Goal: Transaction & Acquisition: Purchase product/service

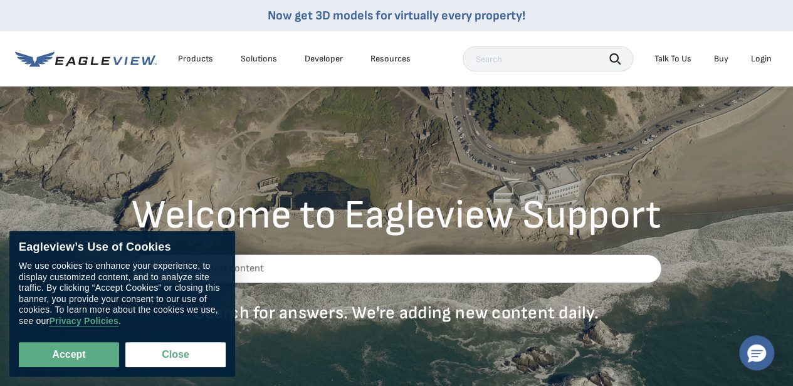
click at [763, 56] on div "Login" at bounding box center [761, 58] width 21 height 11
click at [184, 354] on button "Close" at bounding box center [175, 354] width 100 height 25
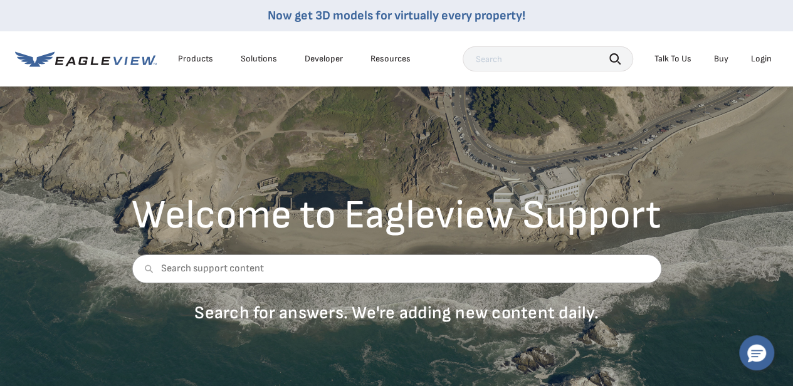
click at [772, 56] on li "Login" at bounding box center [760, 59] width 33 height 19
click at [767, 57] on div "Login" at bounding box center [761, 58] width 21 height 11
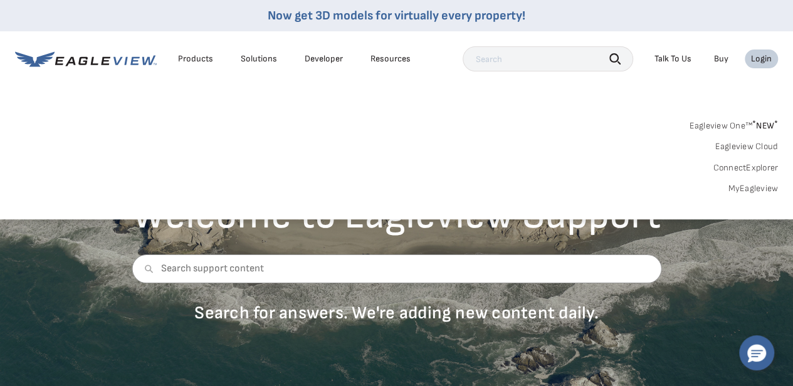
click at [756, 190] on link "MyEagleview" at bounding box center [752, 188] width 50 height 11
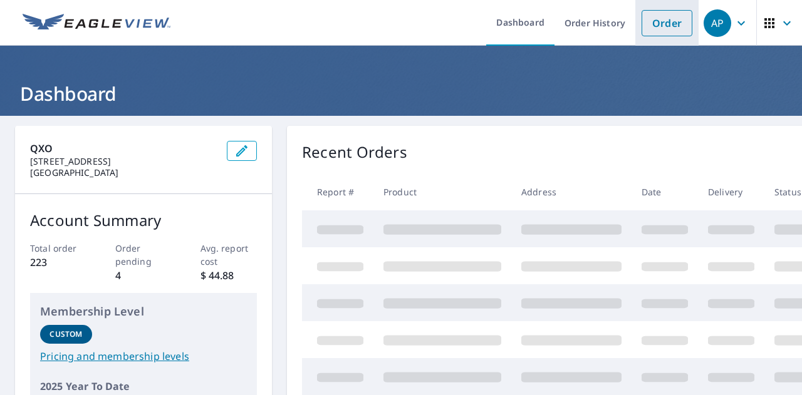
click at [650, 32] on link "Order" at bounding box center [667, 23] width 51 height 26
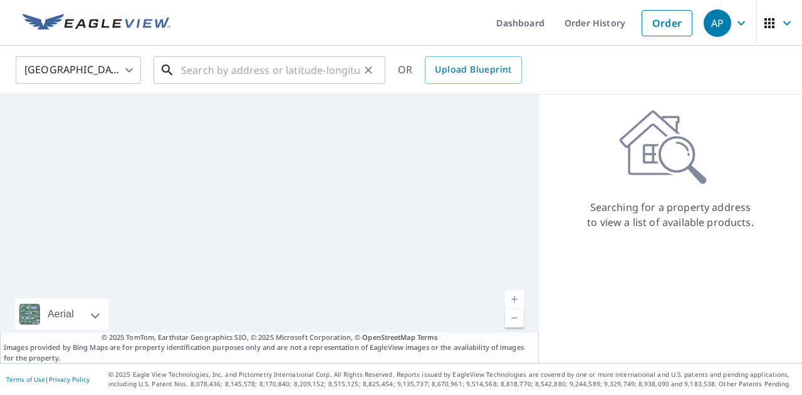
click at [276, 73] on input "text" at bounding box center [270, 70] width 179 height 35
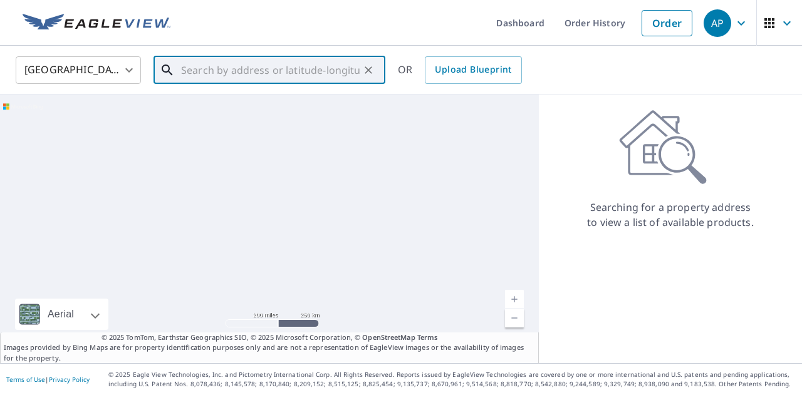
click at [276, 73] on input "text" at bounding box center [270, 70] width 179 height 35
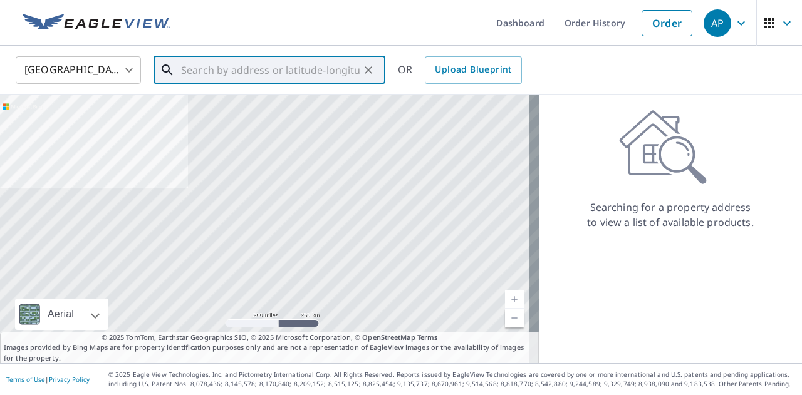
paste input "18 [PERSON_NAME] dr spring valley"
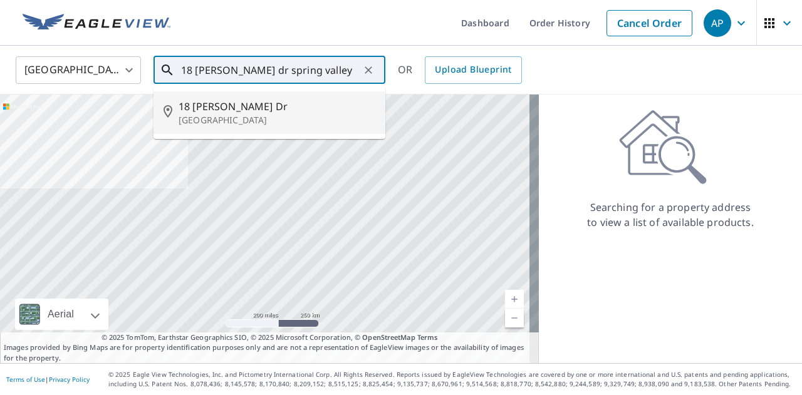
click at [268, 112] on span "18 [PERSON_NAME] Dr" at bounding box center [277, 106] width 197 height 15
type input "[STREET_ADDRESS][PERSON_NAME]"
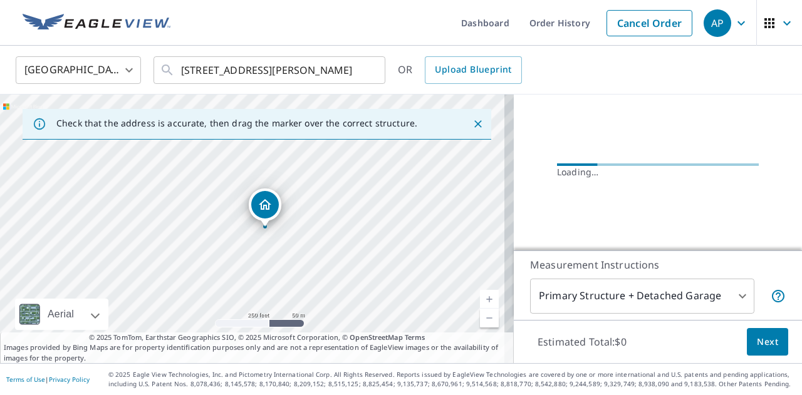
scroll to position [160, 0]
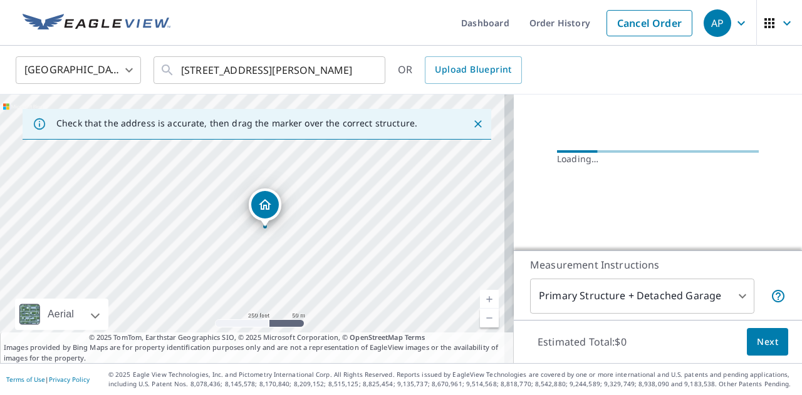
click at [769, 347] on button "Next" at bounding box center [767, 342] width 41 height 28
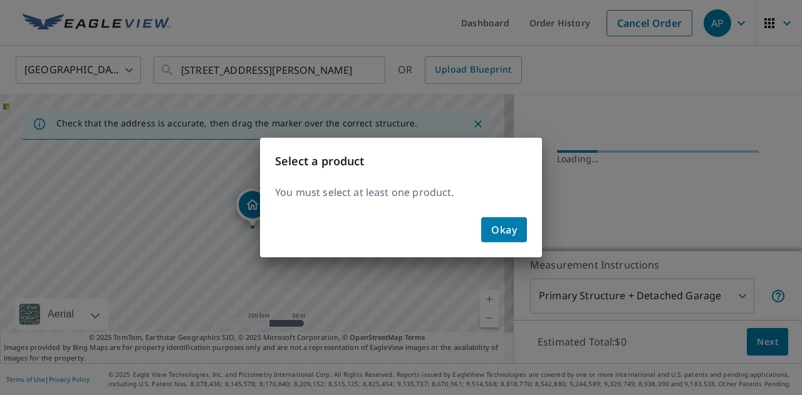
scroll to position [157, 0]
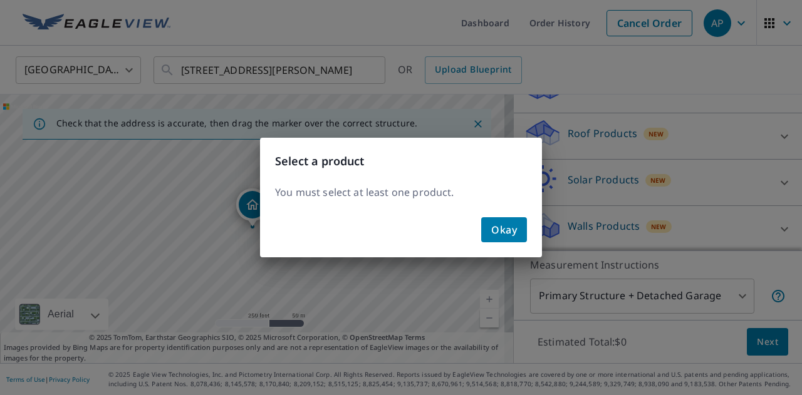
click at [519, 227] on button "Okay" at bounding box center [504, 229] width 46 height 25
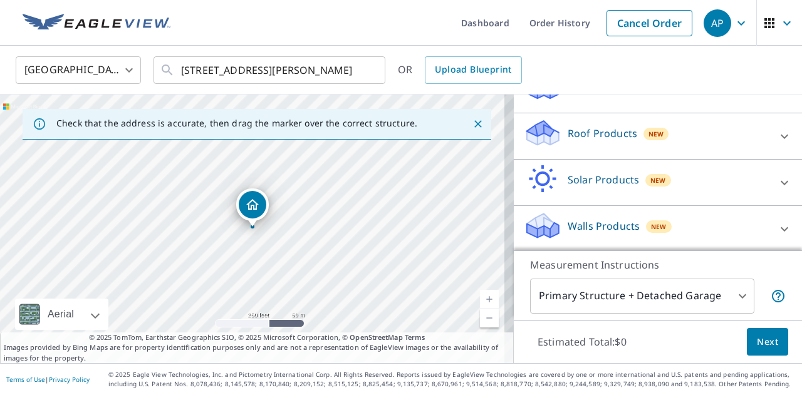
click at [738, 142] on div "Roof Products New" at bounding box center [647, 136] width 246 height 36
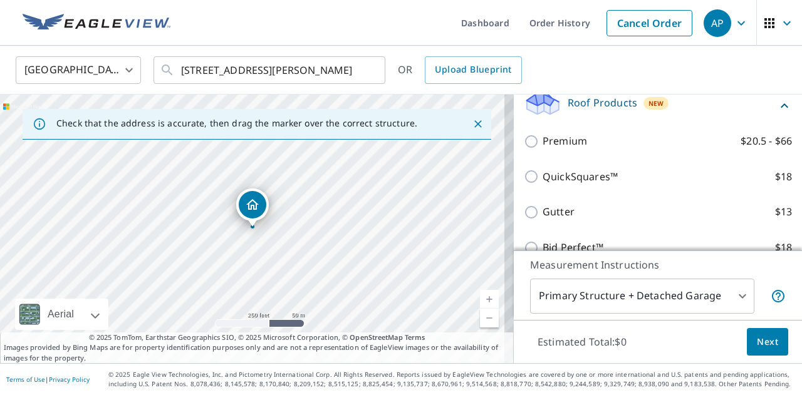
scroll to position [189, 0]
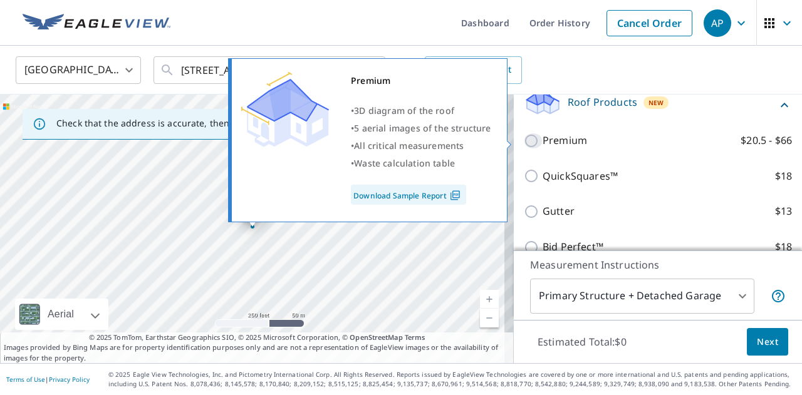
click at [532, 138] on input "Premium $20.5 - $66" at bounding box center [533, 140] width 19 height 15
checkbox input "true"
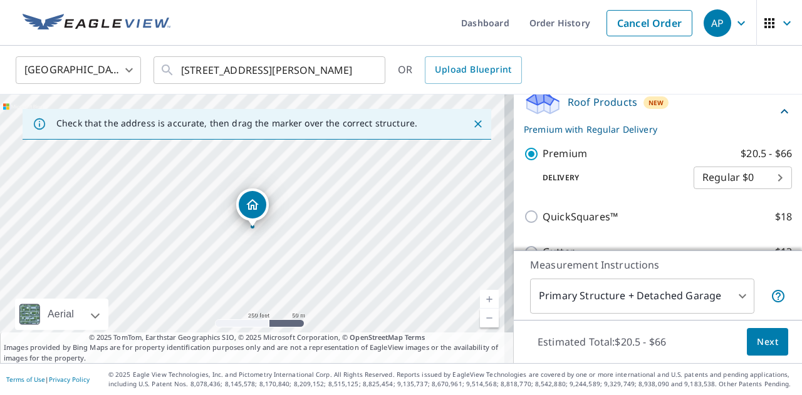
click at [747, 335] on button "Next" at bounding box center [767, 342] width 41 height 28
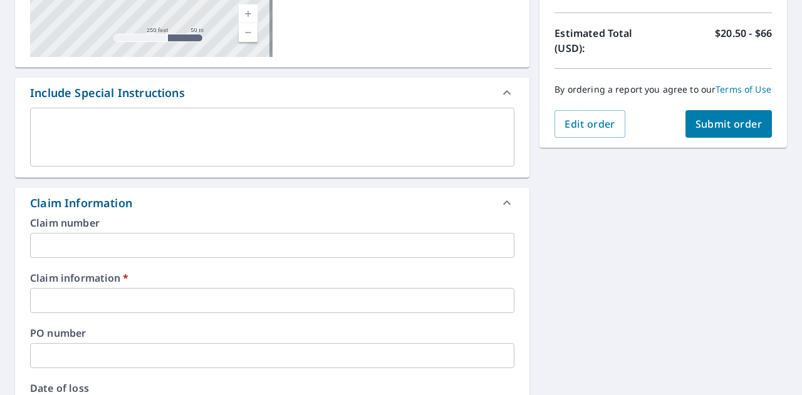
scroll to position [325, 0]
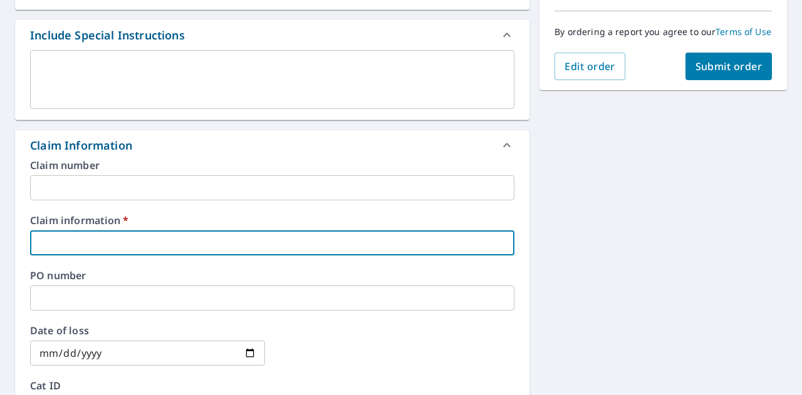
click at [176, 248] on input "text" at bounding box center [272, 243] width 484 height 25
type input "L"
checkbox input "true"
type input "LE"
checkbox input "true"
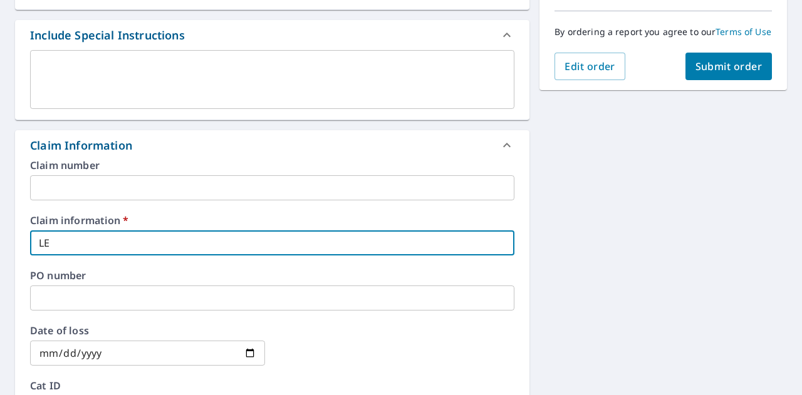
type input "LEv"
checkbox input "true"
type input "LEve"
checkbox input "true"
type input "LEvel"
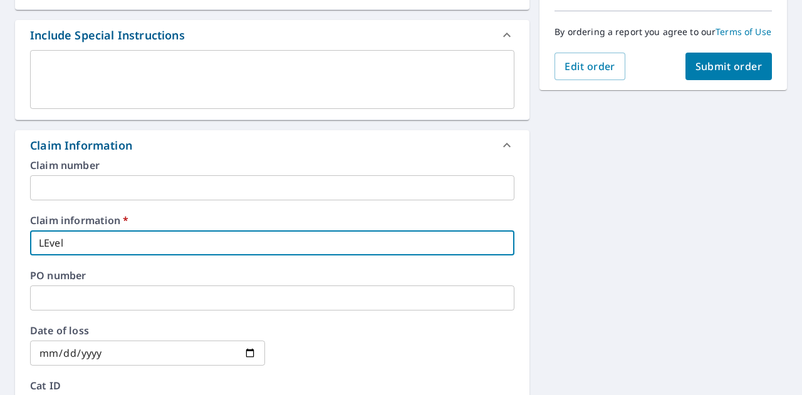
checkbox input "true"
type input "LEvel"
checkbox input "true"
type input "LEvel"
checkbox input "true"
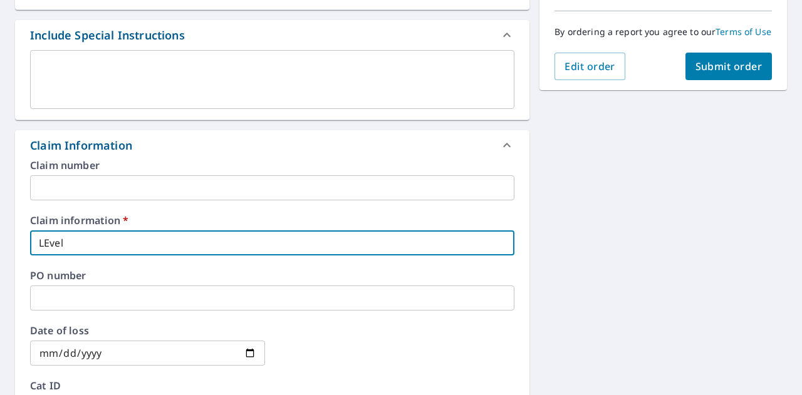
type input "LEve"
checkbox input "true"
type input "LEv"
checkbox input "true"
type input "LE"
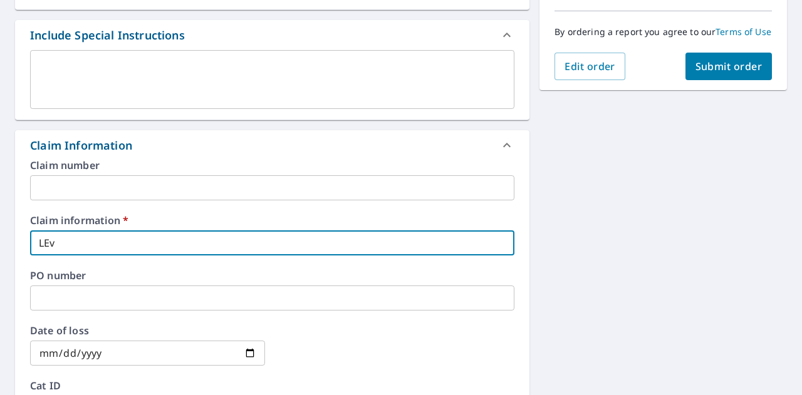
checkbox input "true"
type input "L"
checkbox input "true"
type input "Le"
checkbox input "true"
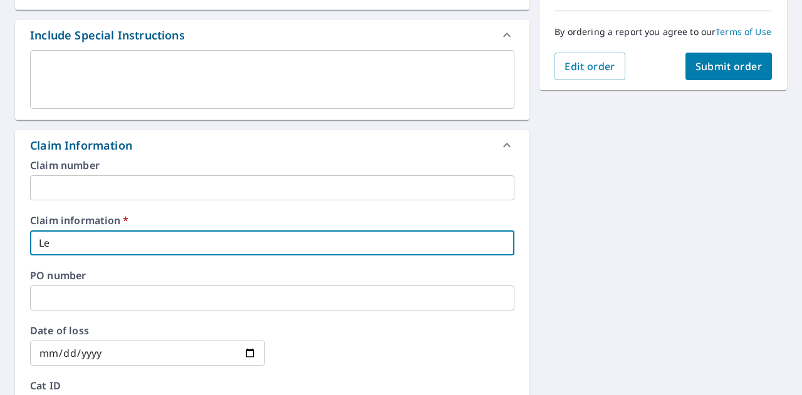
type input "Lev"
checkbox input "true"
type input "Leve"
checkbox input "true"
type input "Level"
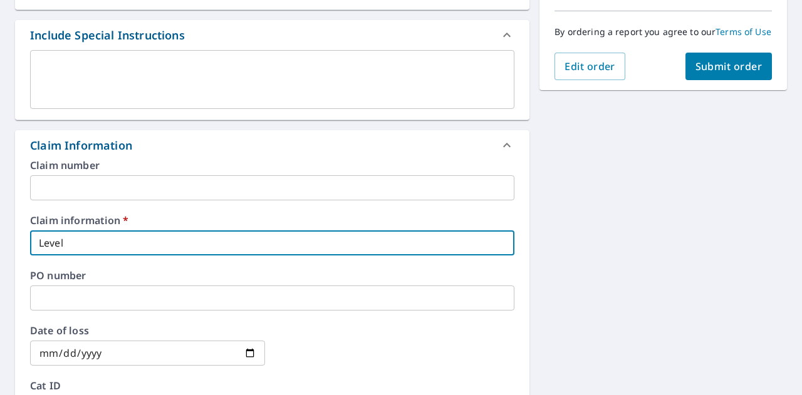
checkbox input "true"
type input "Level u"
checkbox input "true"
type input "Level up"
checkbox input "true"
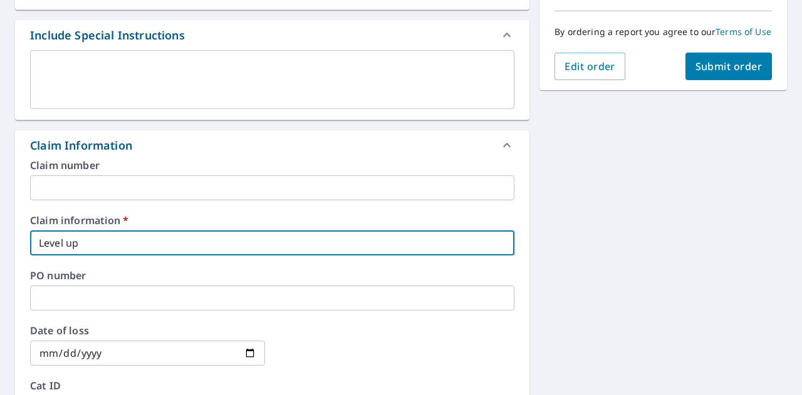
type input "Level up"
checkbox input "true"
type input "Level up"
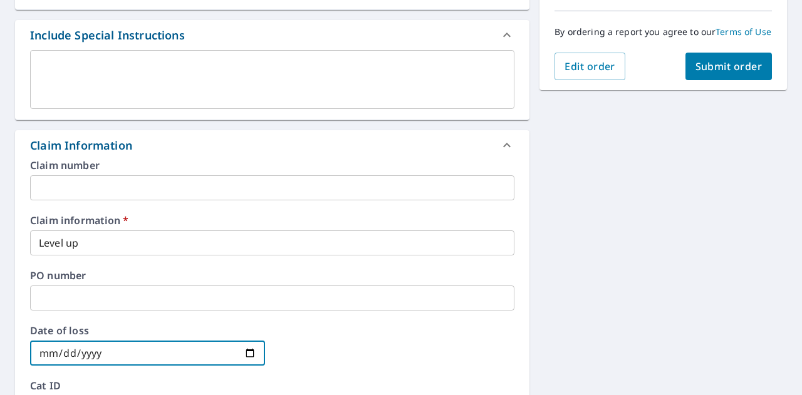
click at [252, 352] on input "date" at bounding box center [147, 353] width 235 height 25
type input "[DATE]"
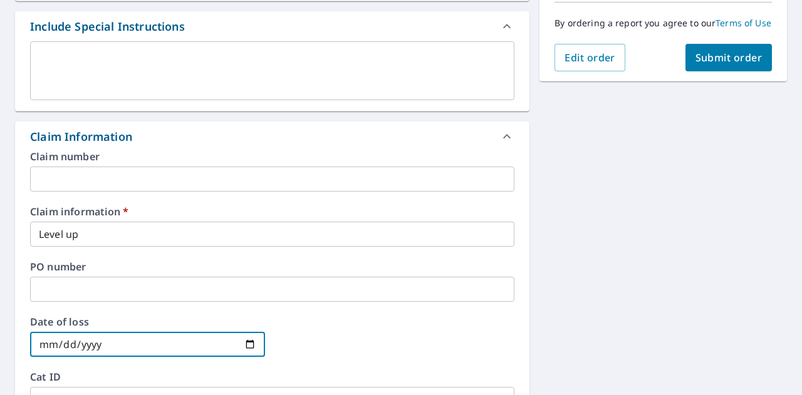
scroll to position [221, 0]
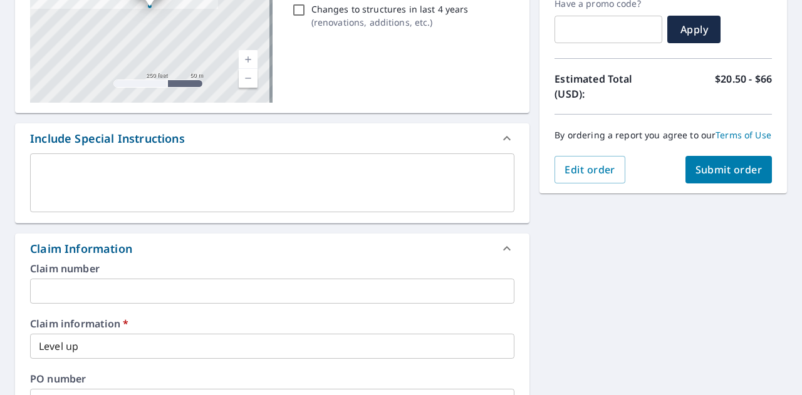
click at [711, 177] on span "Submit order" at bounding box center [729, 170] width 67 height 14
checkbox input "true"
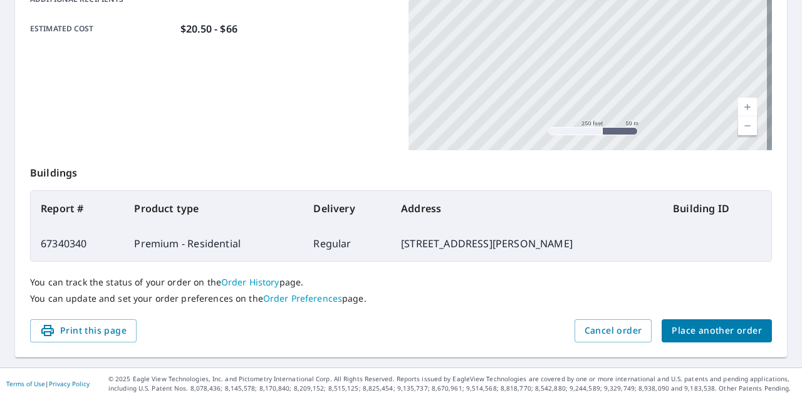
scroll to position [336, 0]
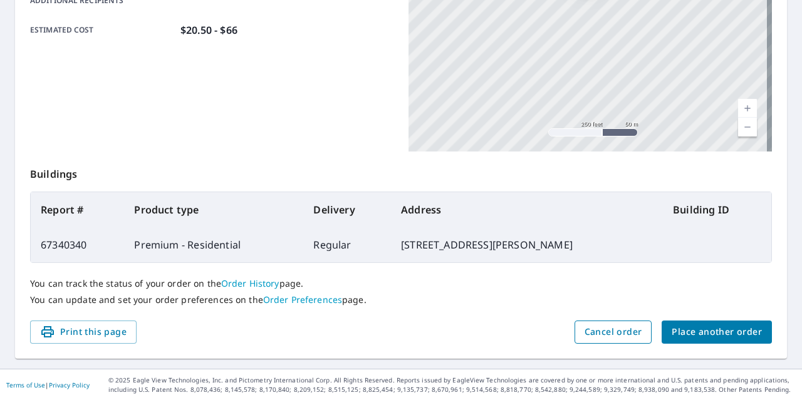
click at [628, 330] on span "Cancel order" at bounding box center [614, 333] width 58 height 16
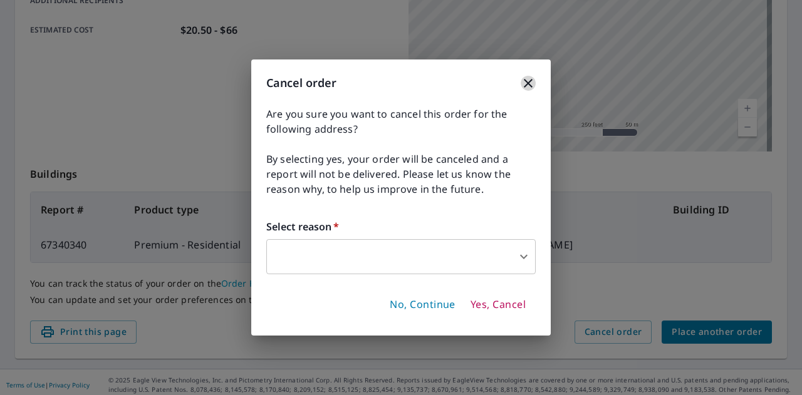
click at [523, 86] on icon "button" at bounding box center [528, 83] width 15 height 15
